Goal: Task Accomplishment & Management: Use online tool/utility

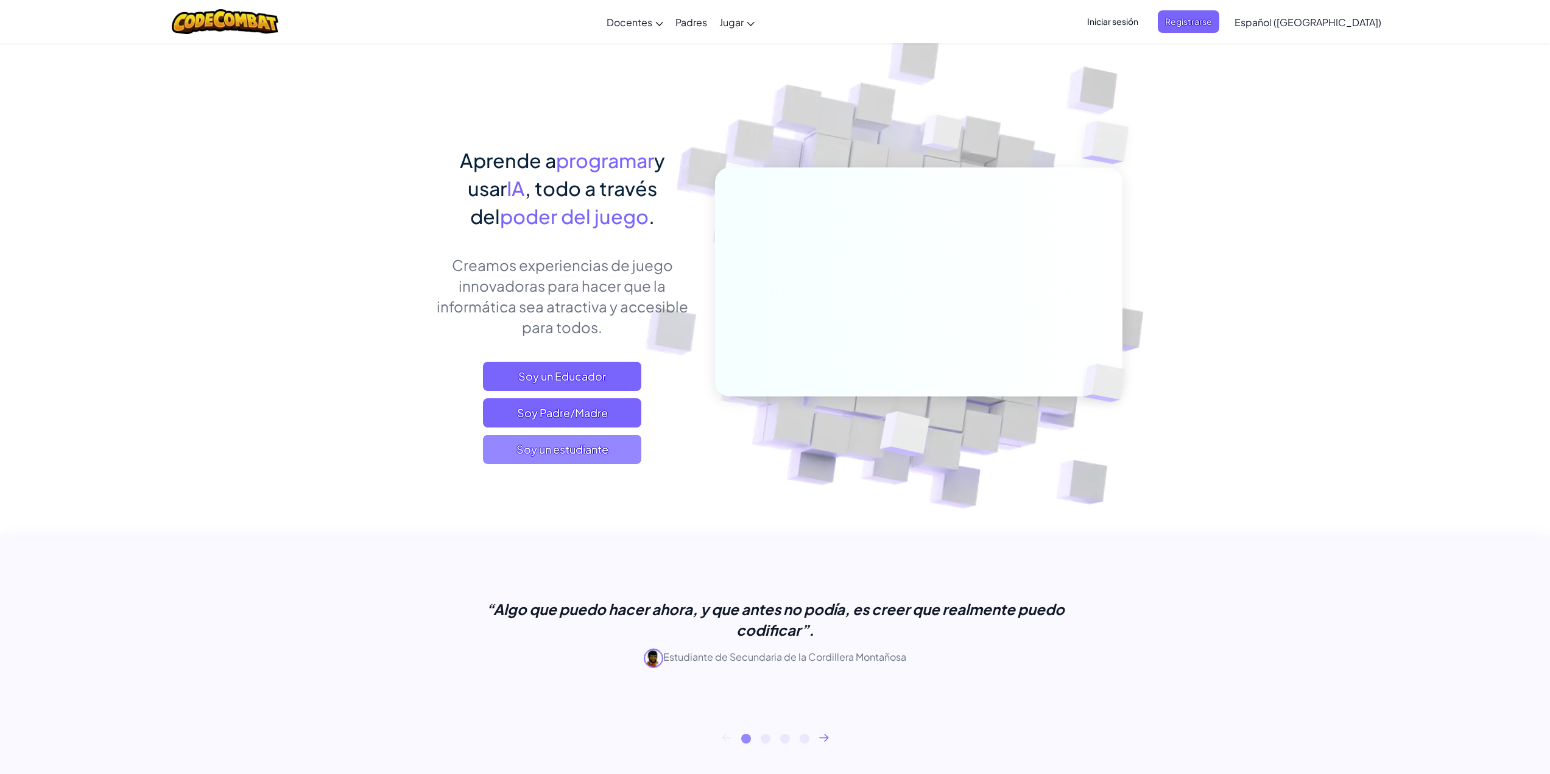
click at [601, 454] on font "Soy un estudiante" at bounding box center [563, 449] width 92 height 14
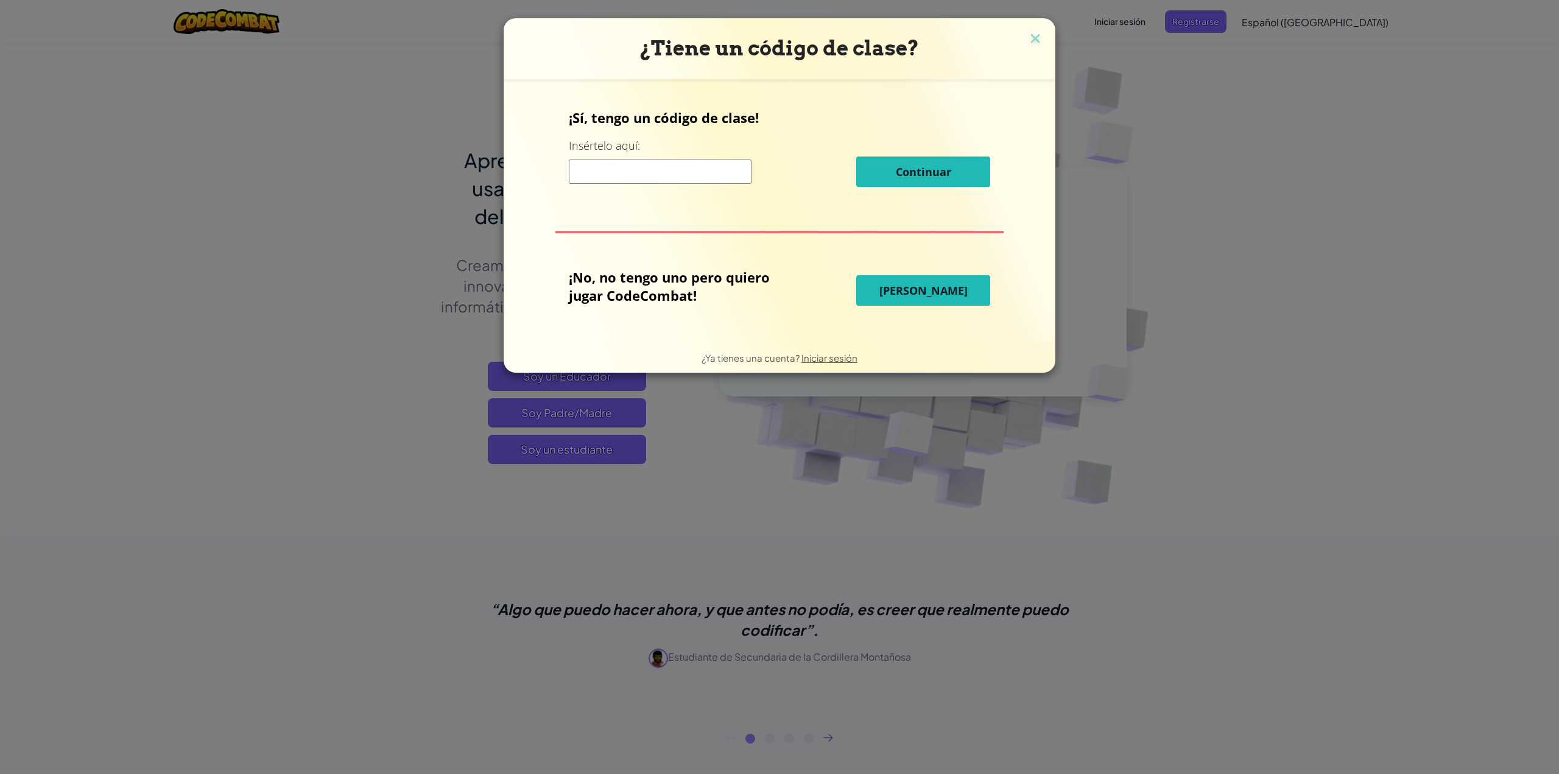
click at [907, 287] on font "[PERSON_NAME]" at bounding box center [924, 290] width 88 height 15
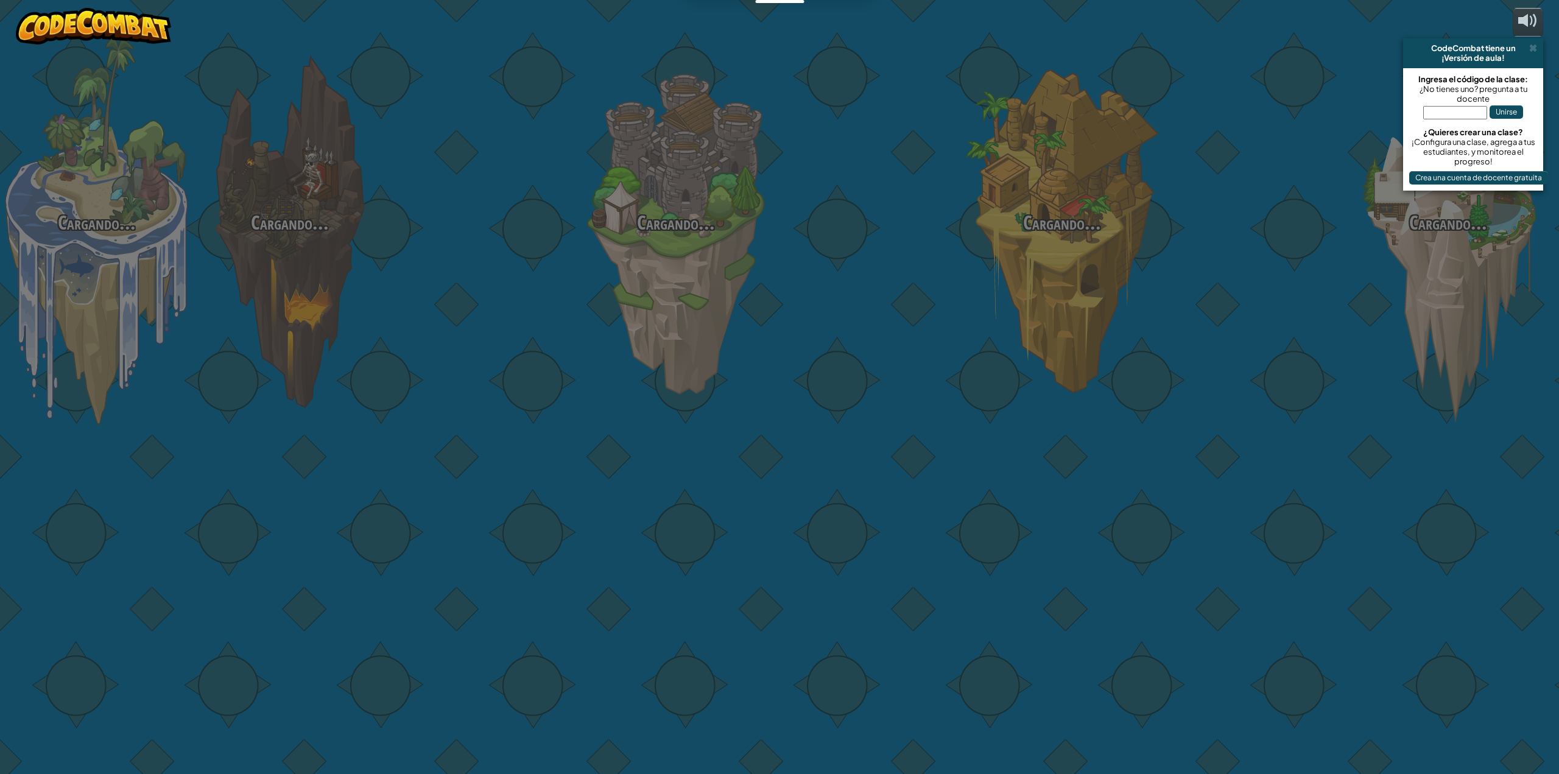
select select "es-419"
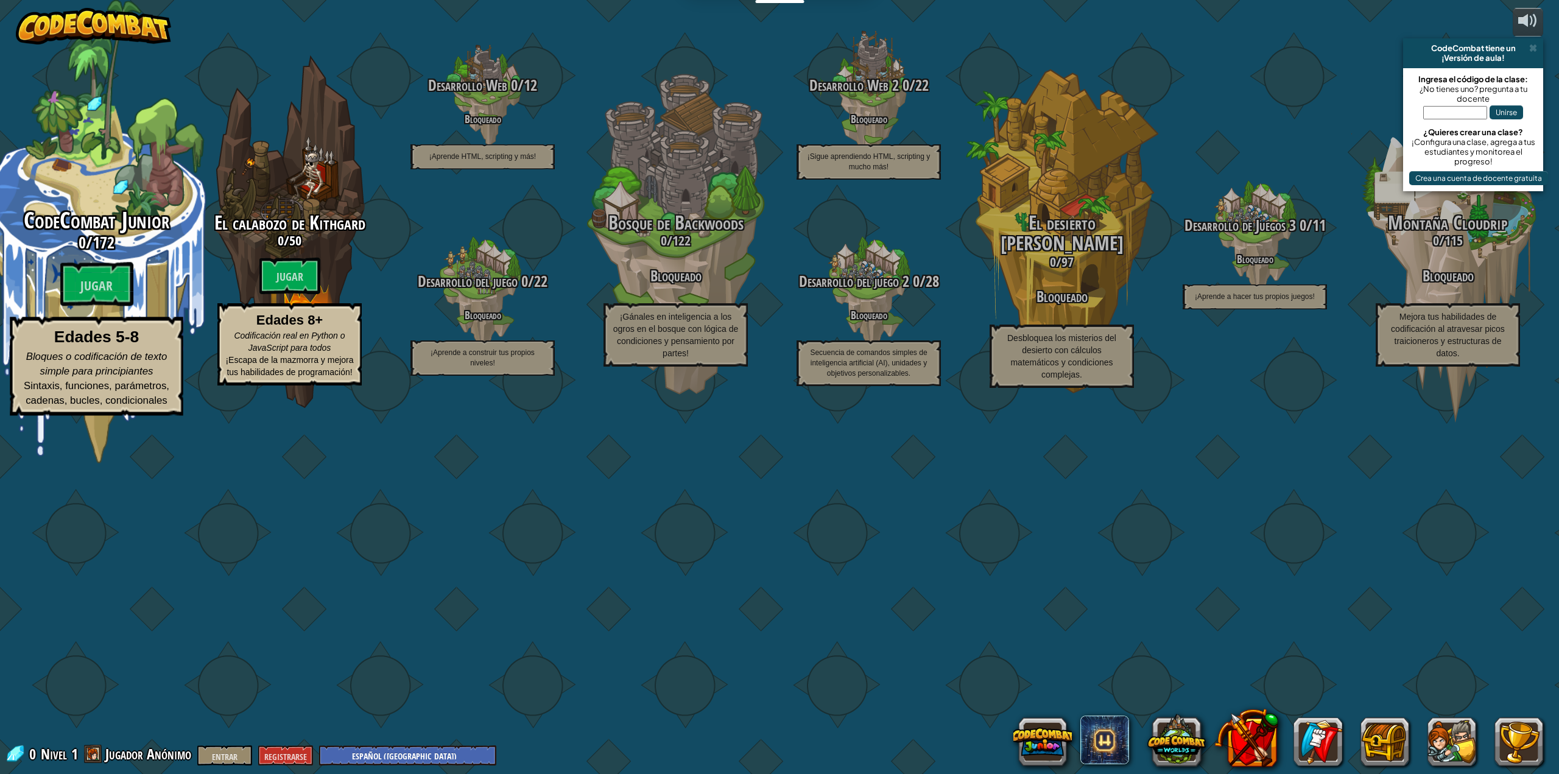
click at [114, 253] on font "172" at bounding box center [104, 242] width 22 height 22
select select "es-419"
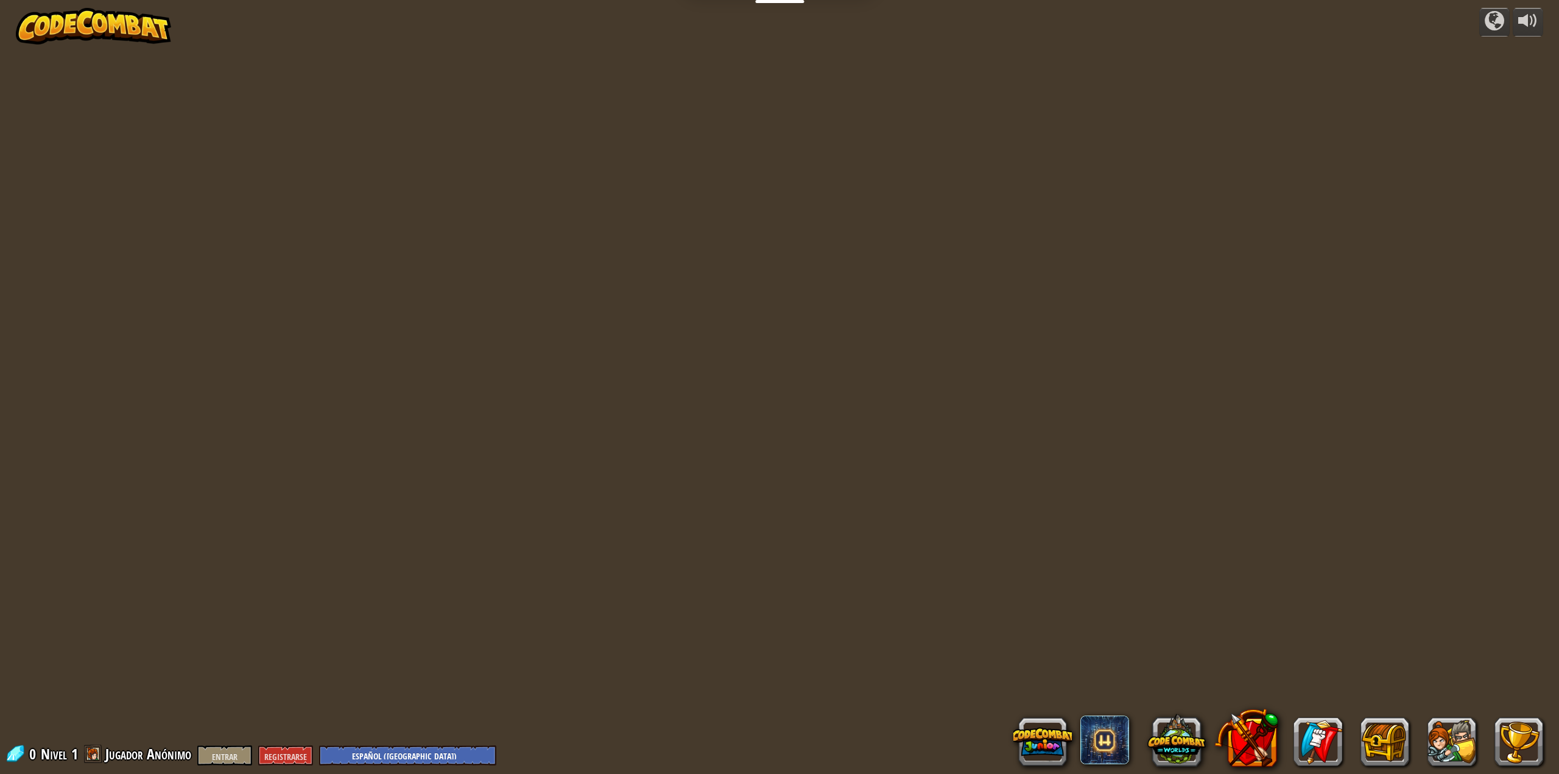
select select "es-419"
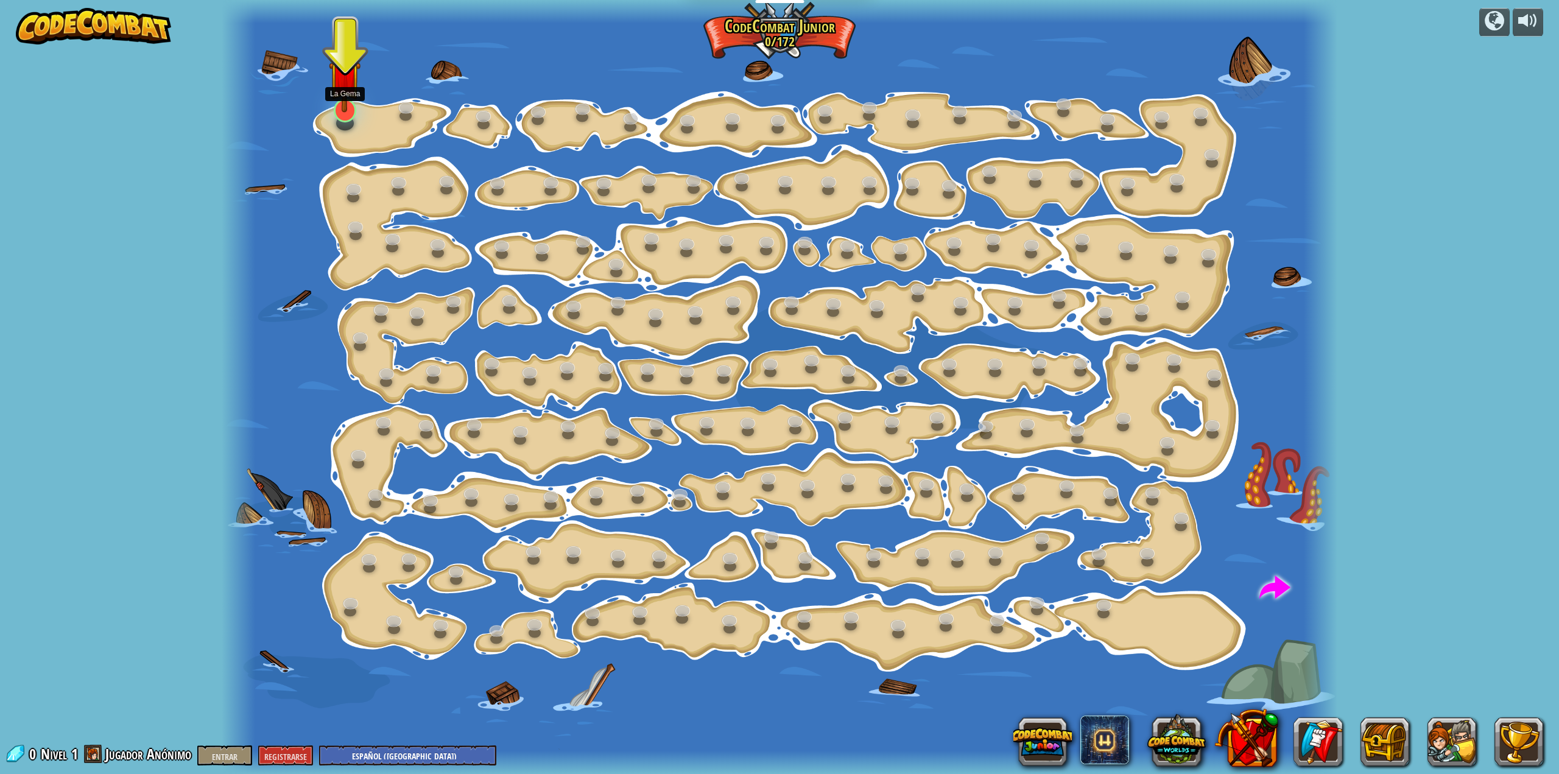
click at [343, 119] on div at bounding box center [345, 111] width 23 height 24
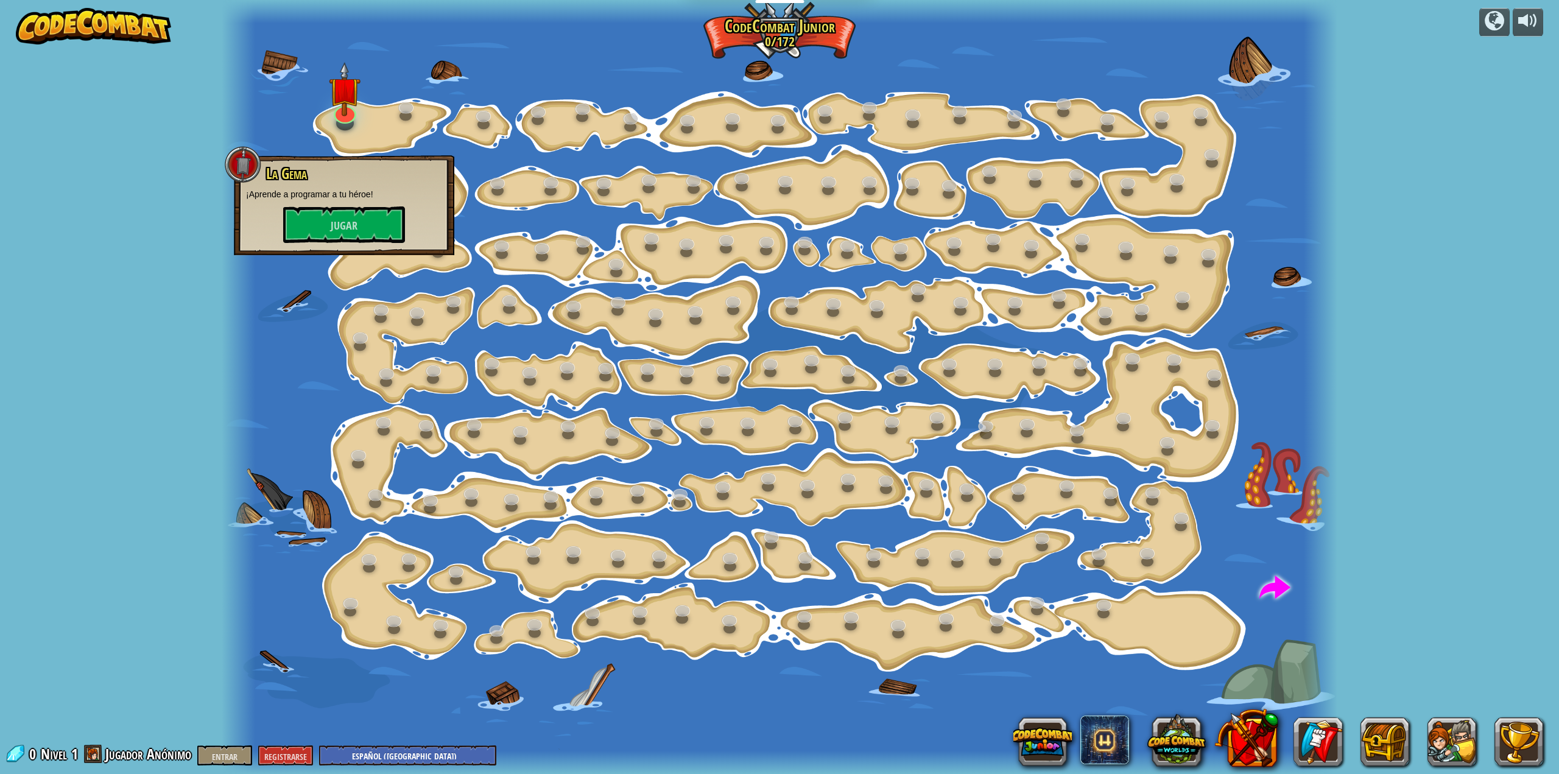
click at [347, 253] on div "La Gema ¡Aprende a programar a tu héroe! [GEOGRAPHIC_DATA]" at bounding box center [344, 205] width 220 height 100
click at [352, 224] on font "Jugar" at bounding box center [344, 226] width 27 height 15
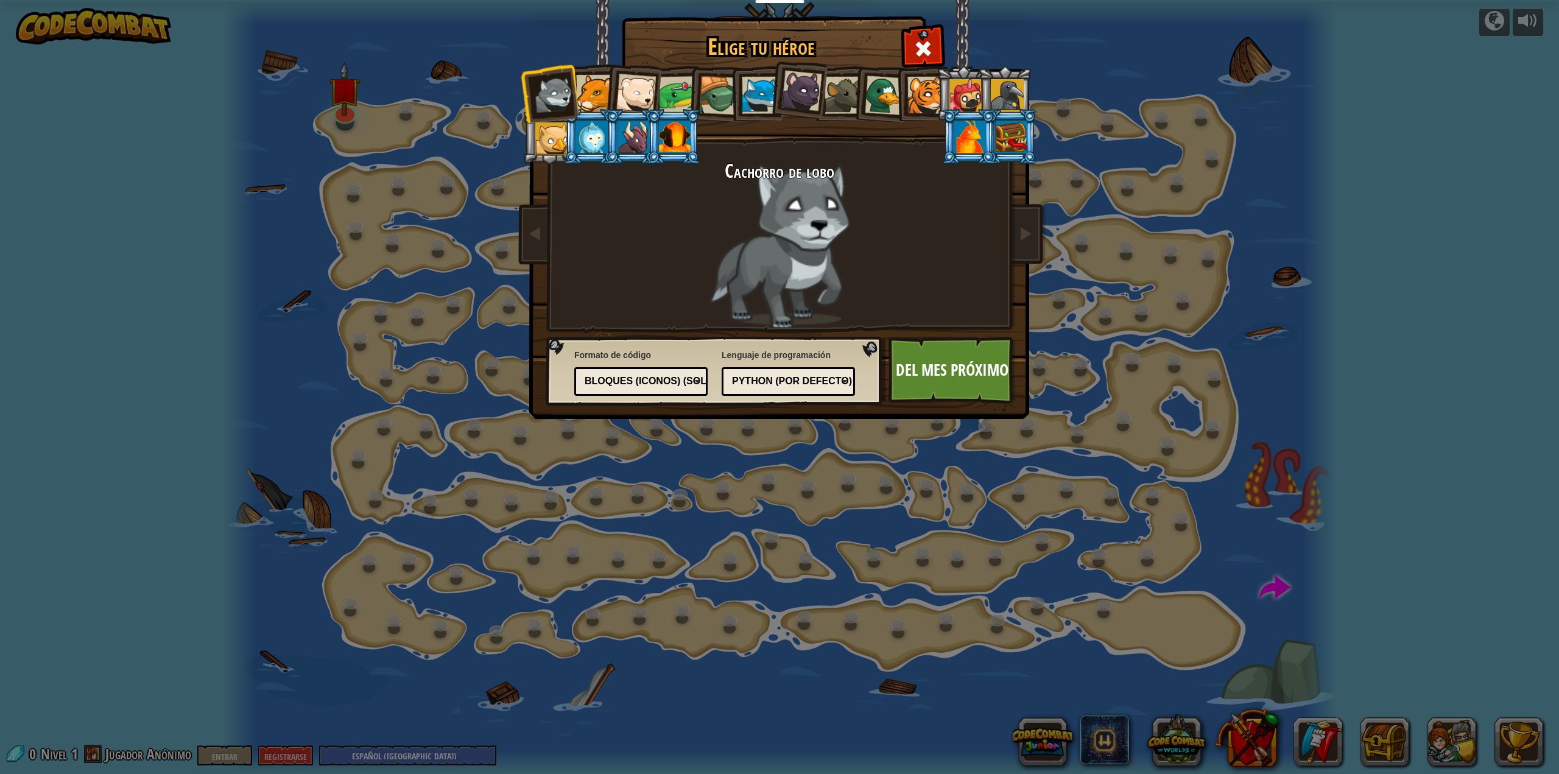
click at [678, 378] on font "Bloques (iconos) (Solo Junior)" at bounding box center [671, 381] width 172 height 10
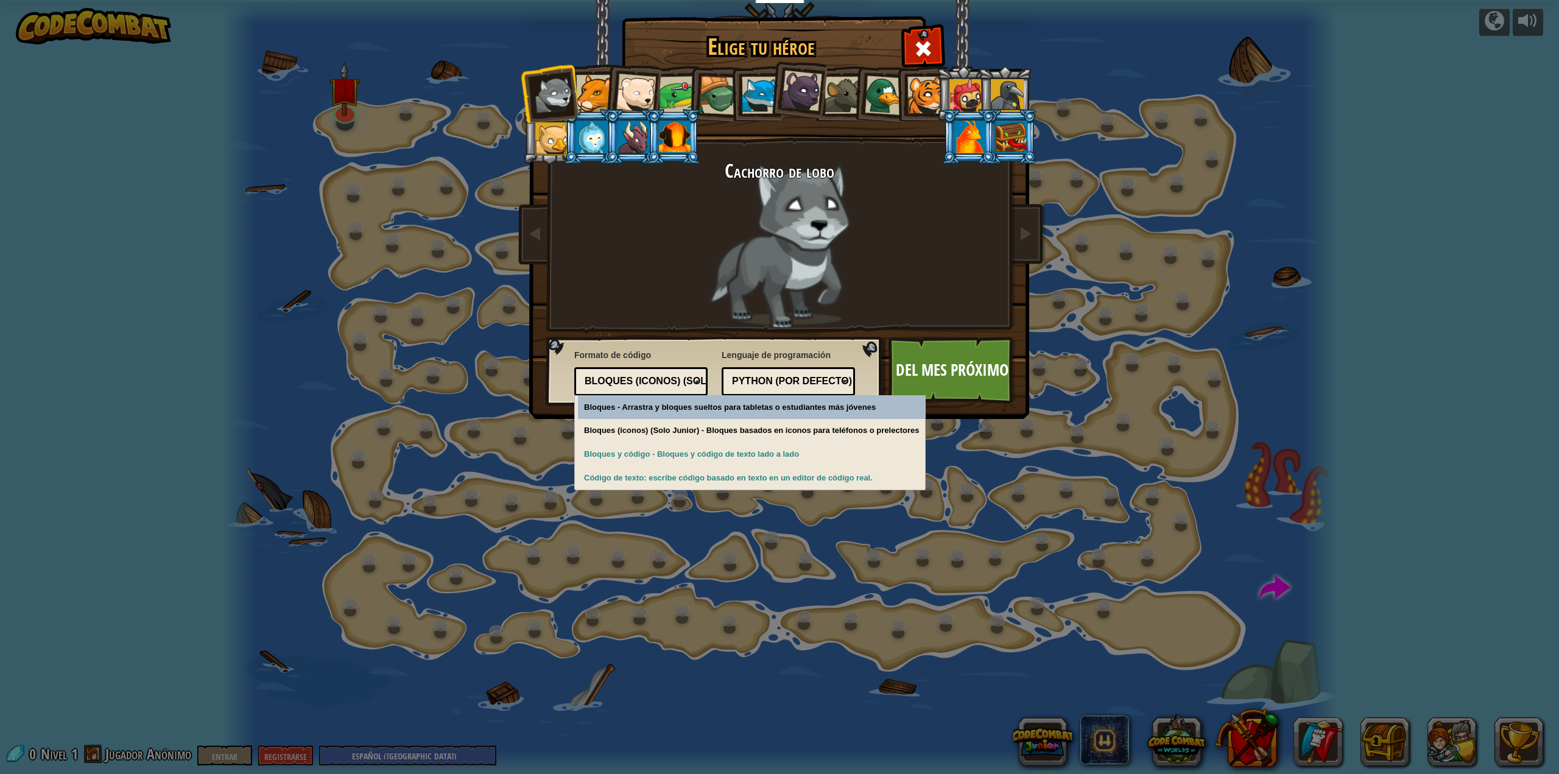
click at [678, 378] on font "Bloques (iconos) (Solo Junior)" at bounding box center [671, 381] width 172 height 10
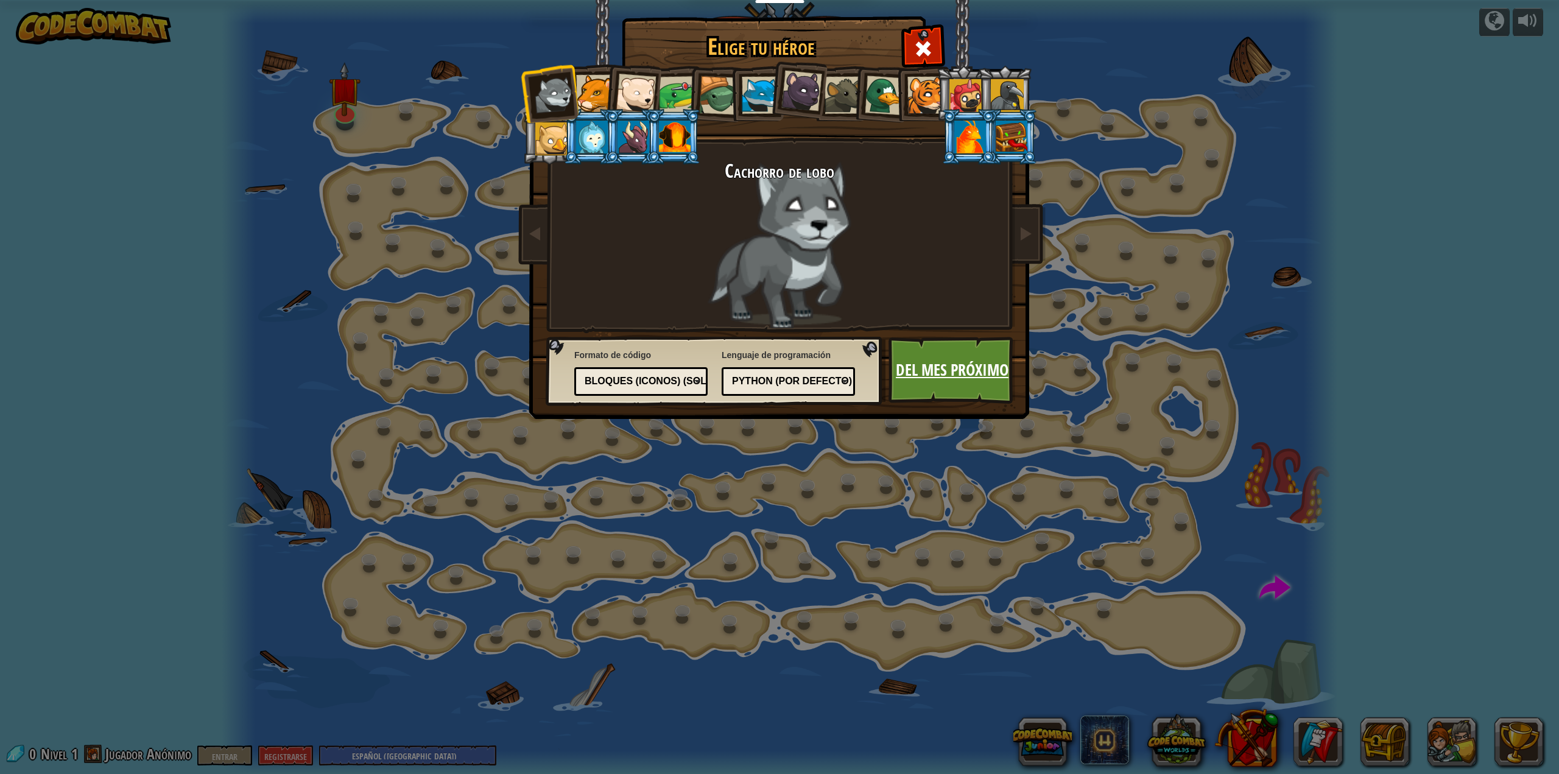
click at [953, 361] on font "Del mes próximo" at bounding box center [952, 370] width 113 height 22
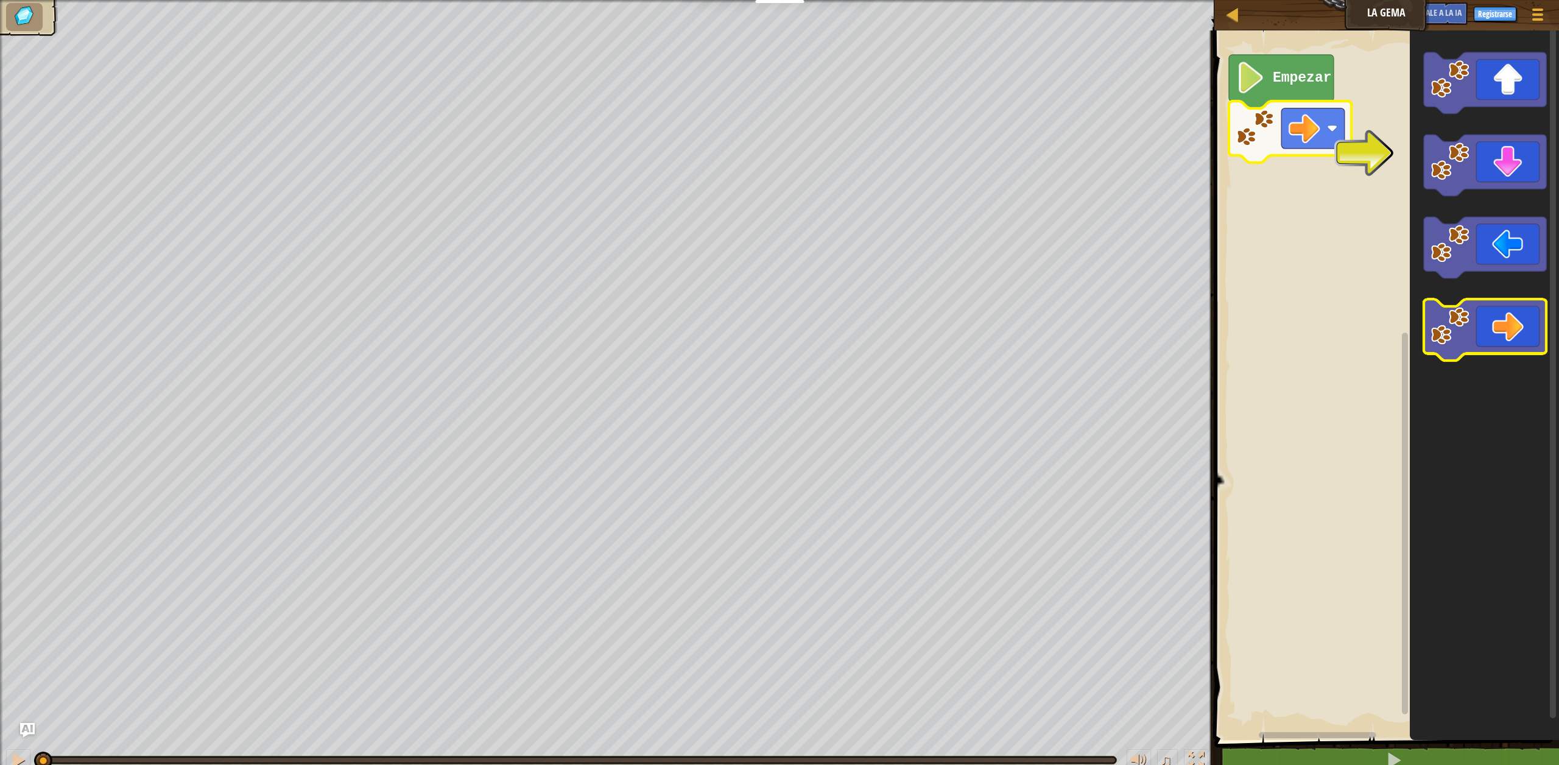
click at [1503, 319] on icon "Espacio de trabajo de Blockly" at bounding box center [1485, 330] width 122 height 62
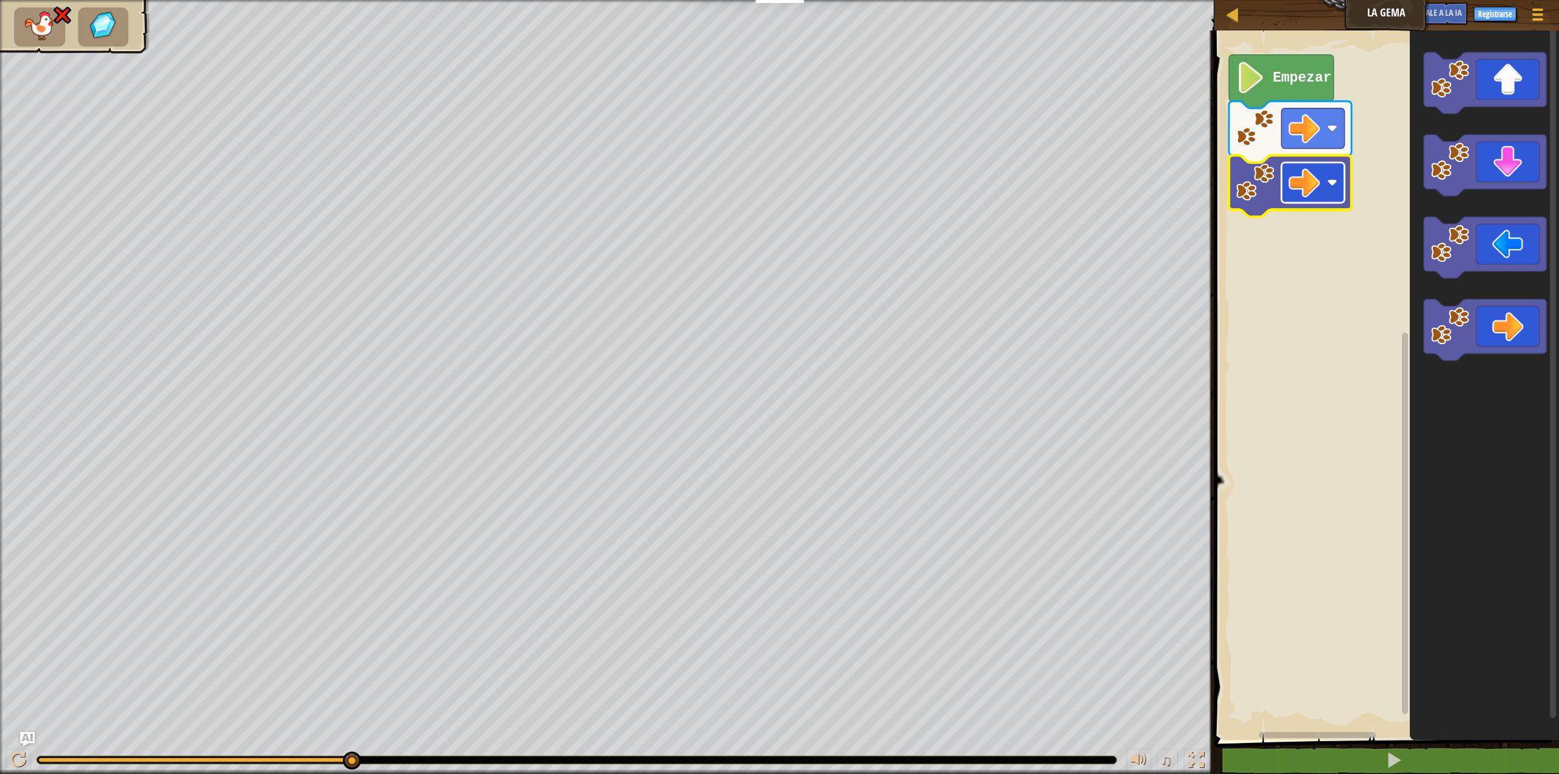
click at [1302, 193] on image "Espacio de trabajo de Blockly" at bounding box center [1305, 183] width 32 height 32
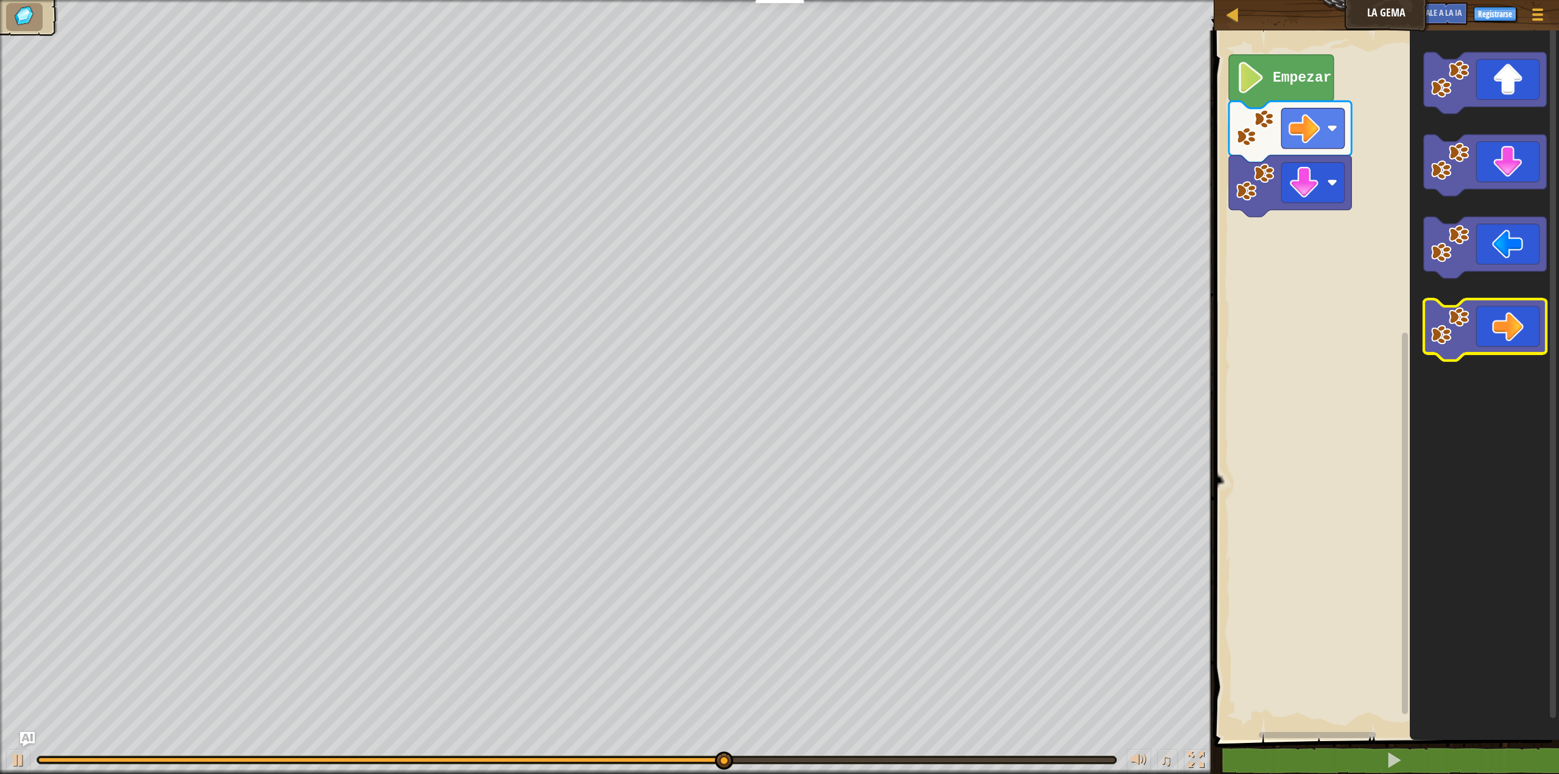
click at [1522, 316] on icon "Espacio de trabajo de Blockly" at bounding box center [1485, 330] width 122 height 62
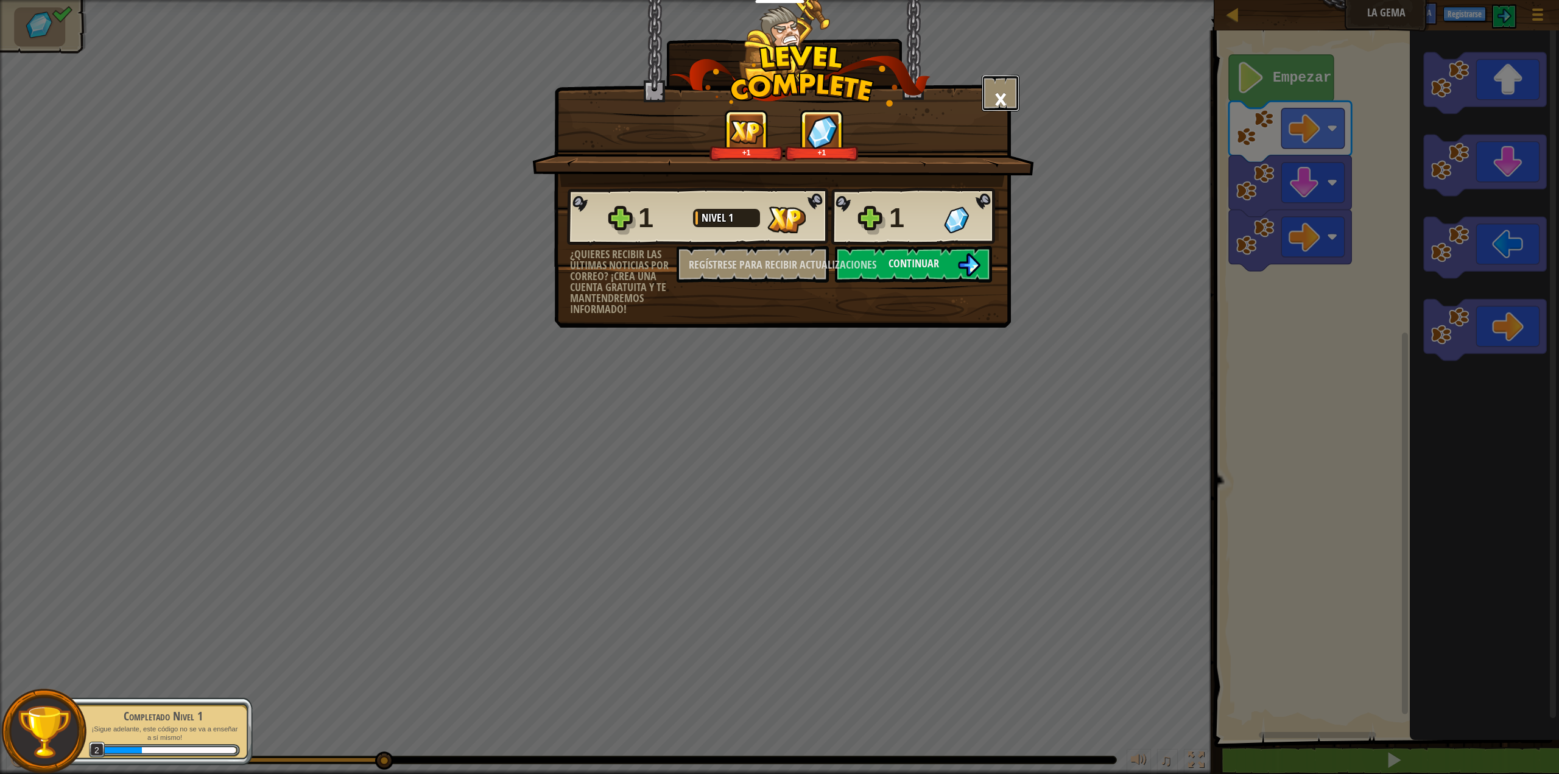
click at [1002, 93] on font "×" at bounding box center [1000, 98] width 13 height 41
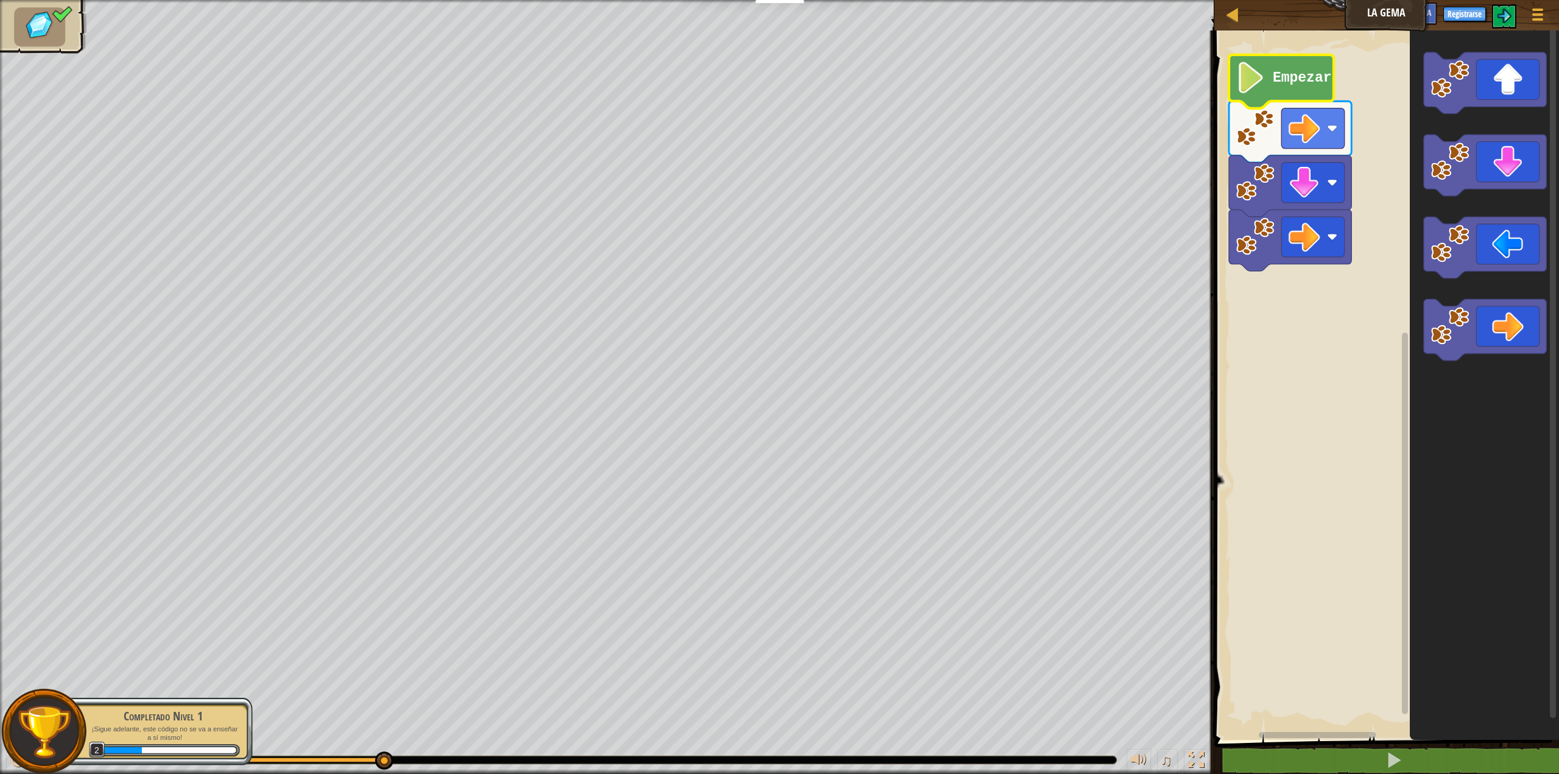
click at [1299, 79] on text "Empezar" at bounding box center [1302, 78] width 59 height 16
